Goal: Task Accomplishment & Management: Use online tool/utility

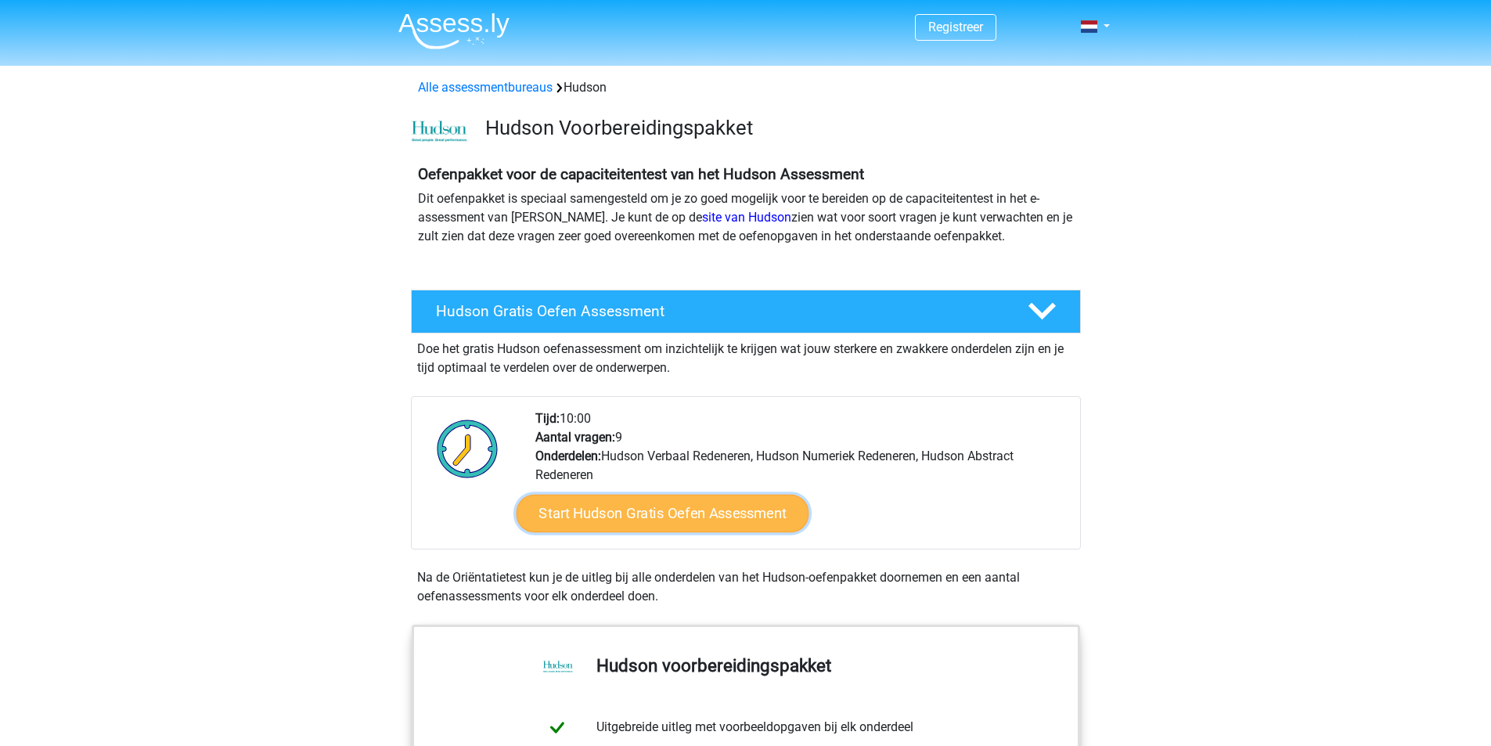
click at [654, 517] on link "Start Hudson Gratis Oefen Assessment" at bounding box center [662, 514] width 293 height 38
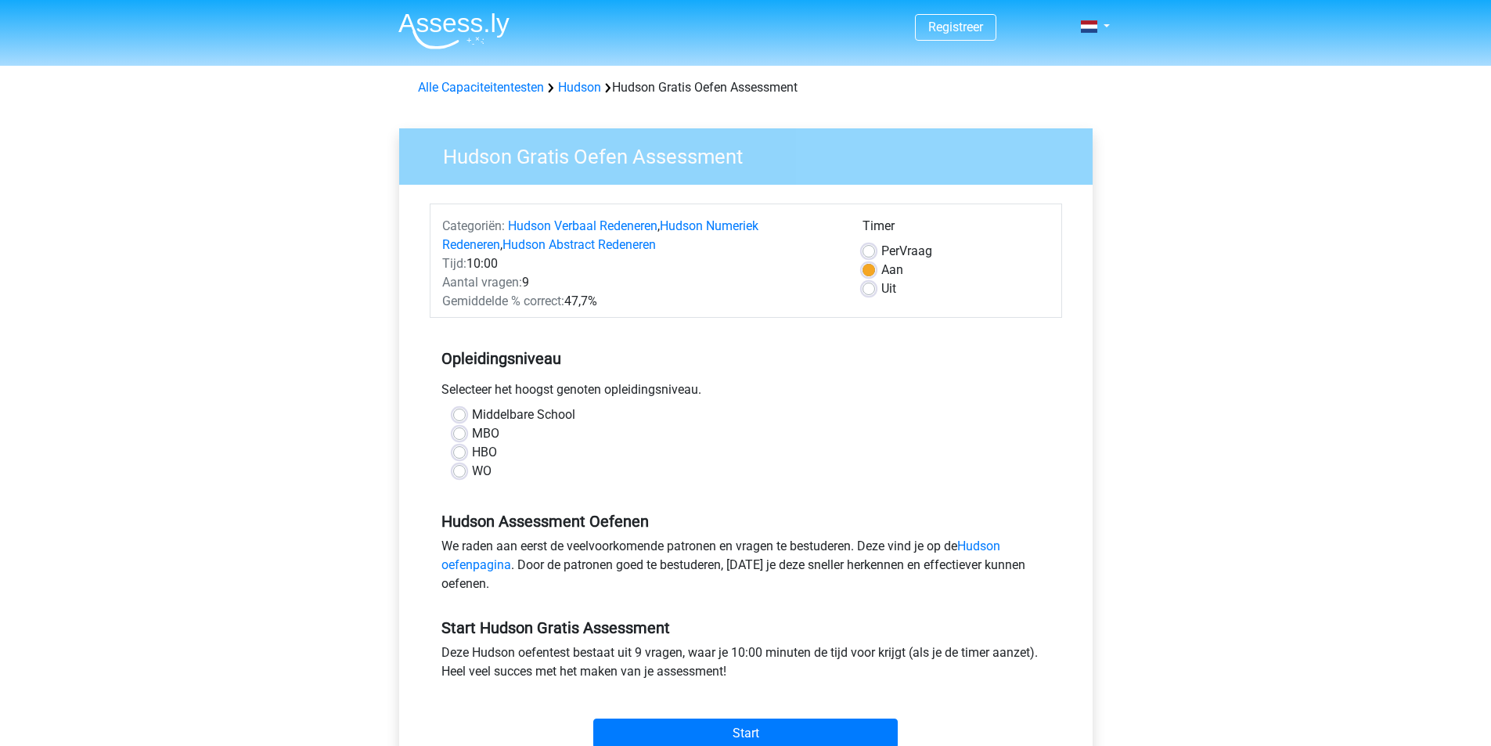
click at [472, 429] on label "MBO" at bounding box center [485, 433] width 27 height 19
click at [463, 429] on input "MBO" at bounding box center [459, 432] width 13 height 16
radio input "true"
click at [697, 730] on input "Start" at bounding box center [745, 734] width 305 height 30
